Goal: Task Accomplishment & Management: Manage account settings

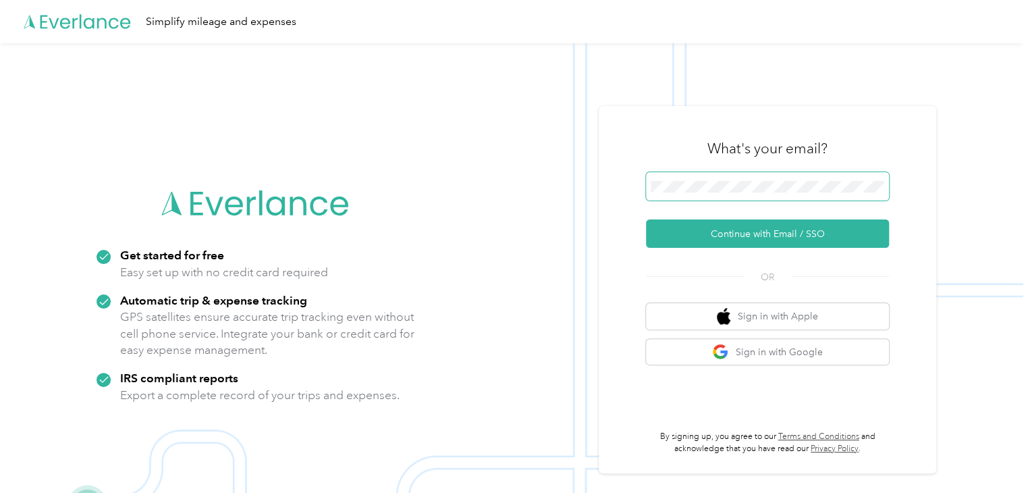
click at [683, 195] on span at bounding box center [767, 186] width 243 height 28
click at [745, 250] on div "What's your email? Continue with Email / SSO OR Sign in with Apple Sign in with…" at bounding box center [767, 289] width 243 height 329
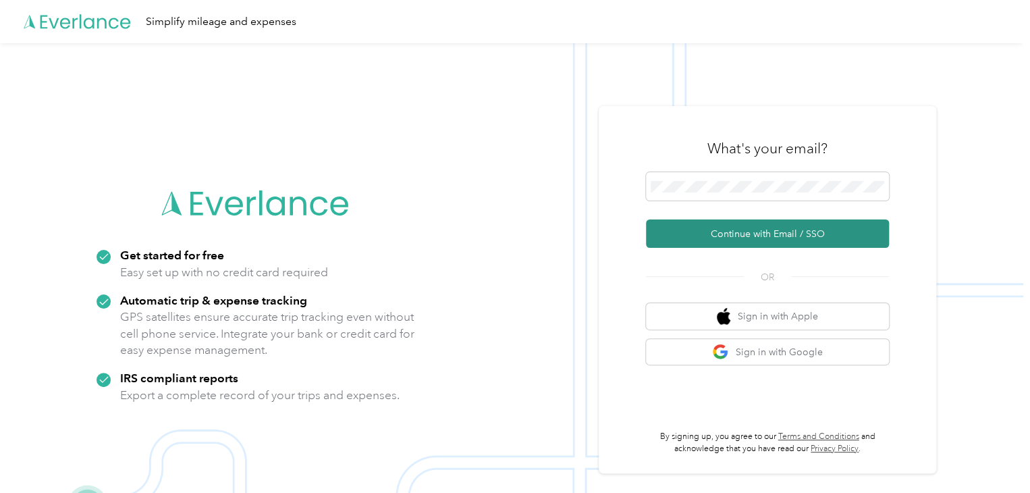
click at [745, 238] on button "Continue with Email / SSO" at bounding box center [767, 233] width 243 height 28
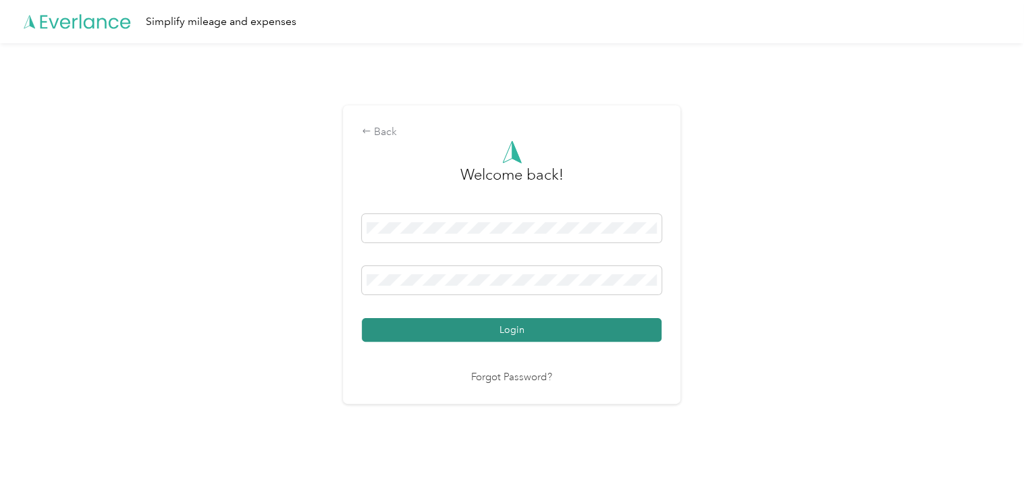
click at [513, 320] on button "Login" at bounding box center [512, 330] width 300 height 24
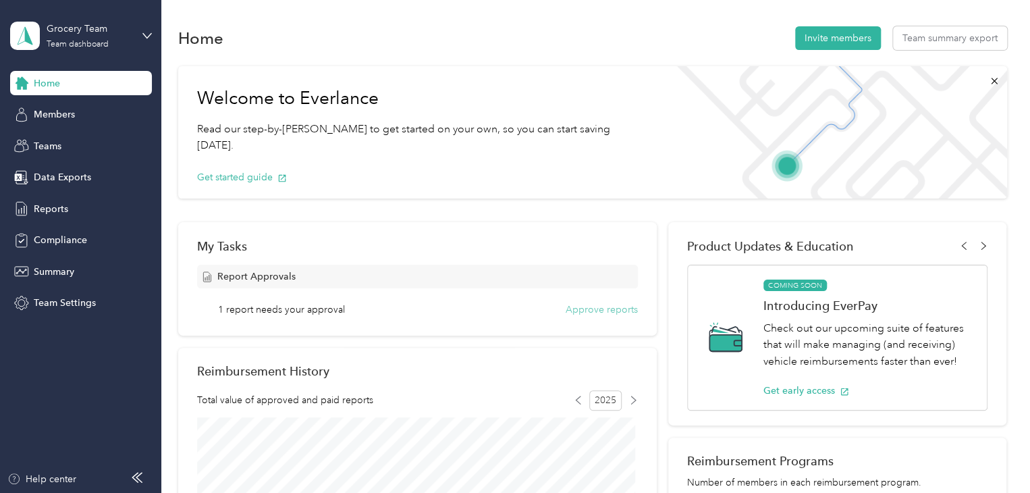
click at [594, 315] on button "Approve reports" at bounding box center [602, 309] width 72 height 14
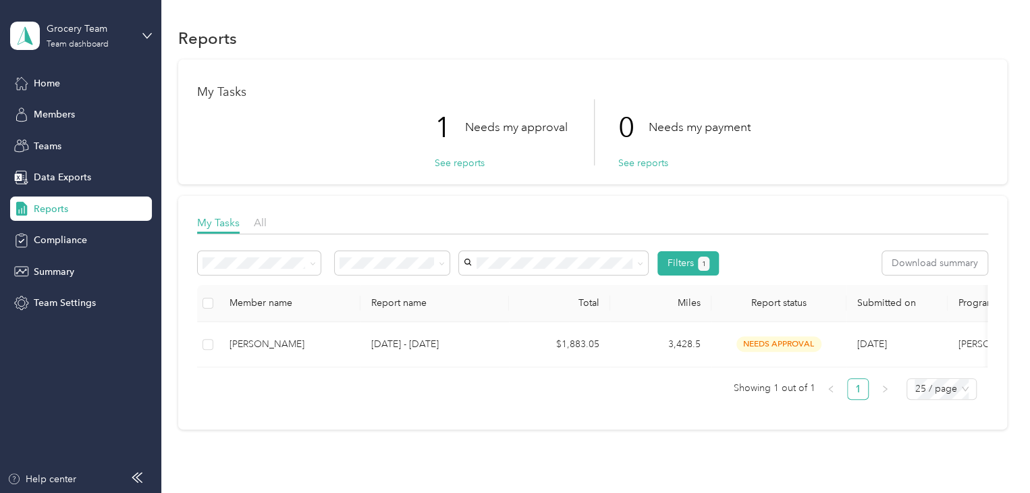
click at [594, 316] on th "Total" at bounding box center [559, 303] width 101 height 37
click at [46, 112] on span "Members" at bounding box center [54, 114] width 41 height 14
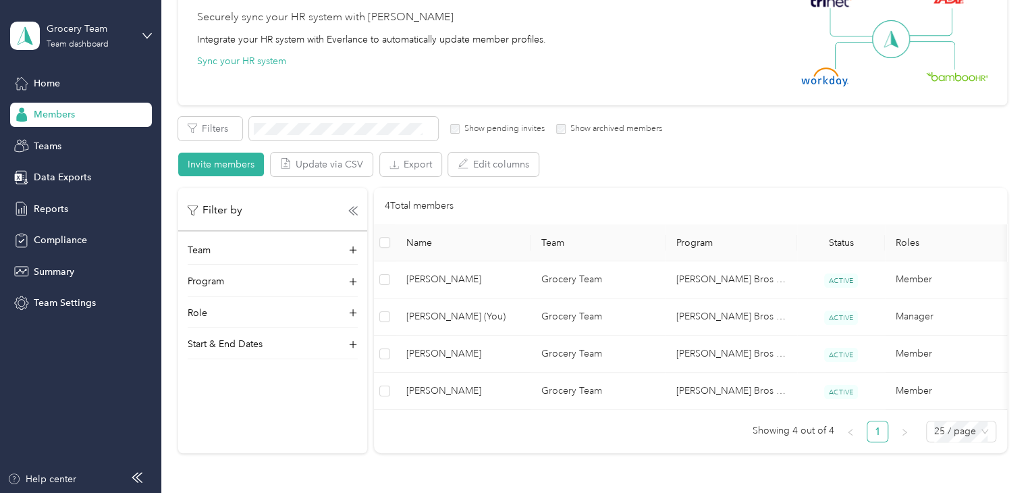
scroll to position [136, 0]
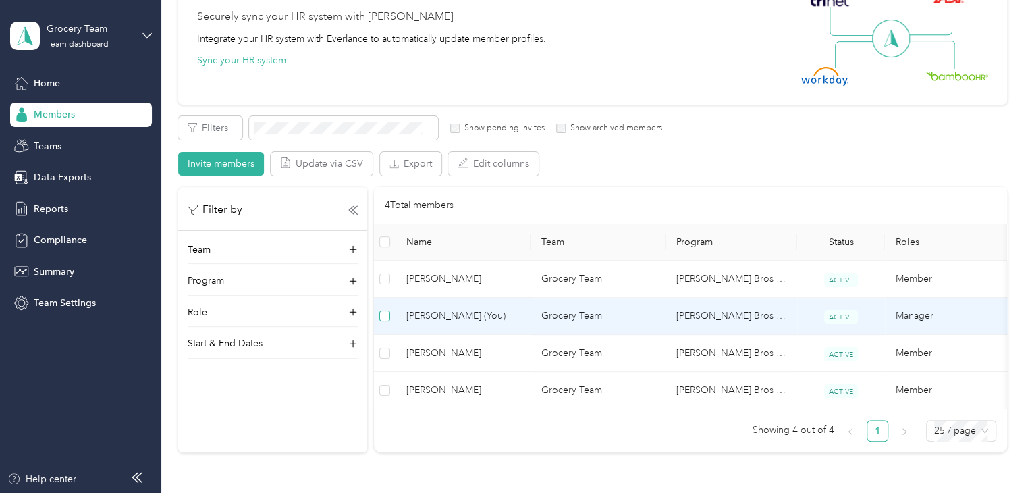
click at [384, 322] on label at bounding box center [384, 316] width 11 height 15
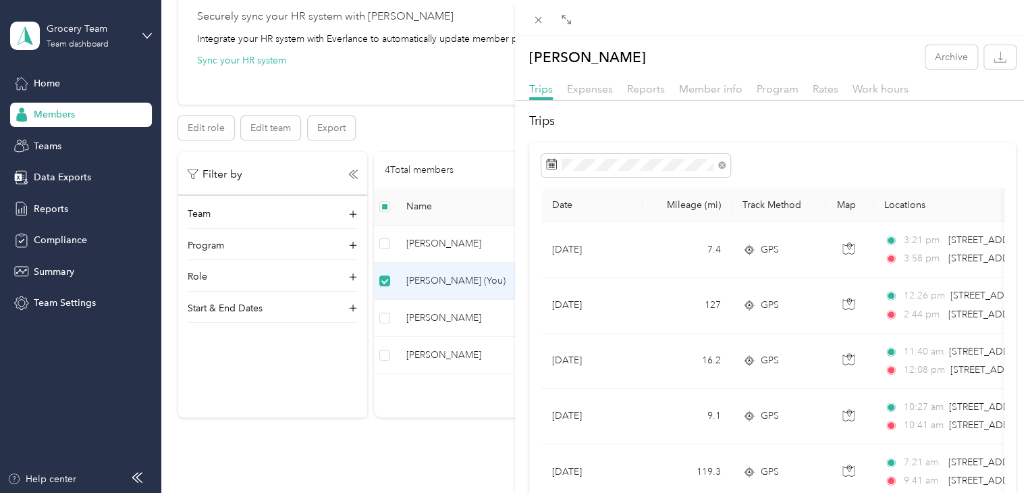
click at [331, 122] on div "[PERSON_NAME] Archive Trips Expenses Reports Member info Program Rates Work hou…" at bounding box center [515, 246] width 1030 height 493
